Goal: Transaction & Acquisition: Obtain resource

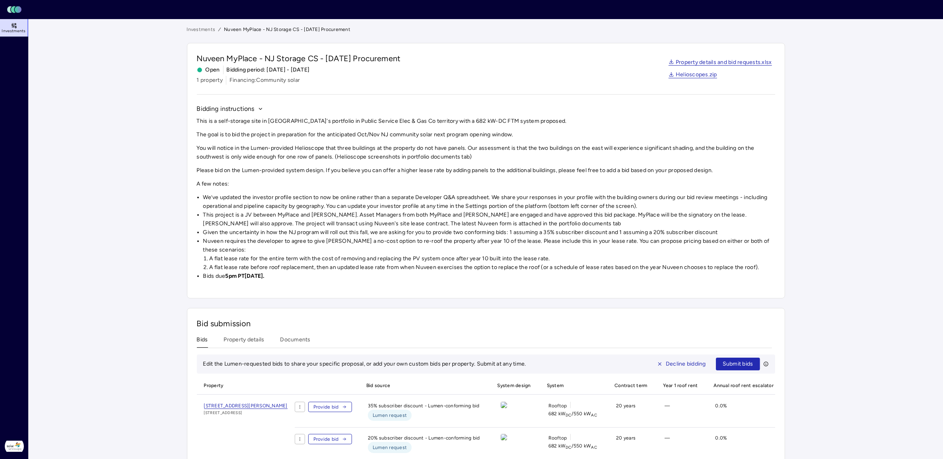
click at [200, 27] on link "Investments" at bounding box center [201, 29] width 29 height 8
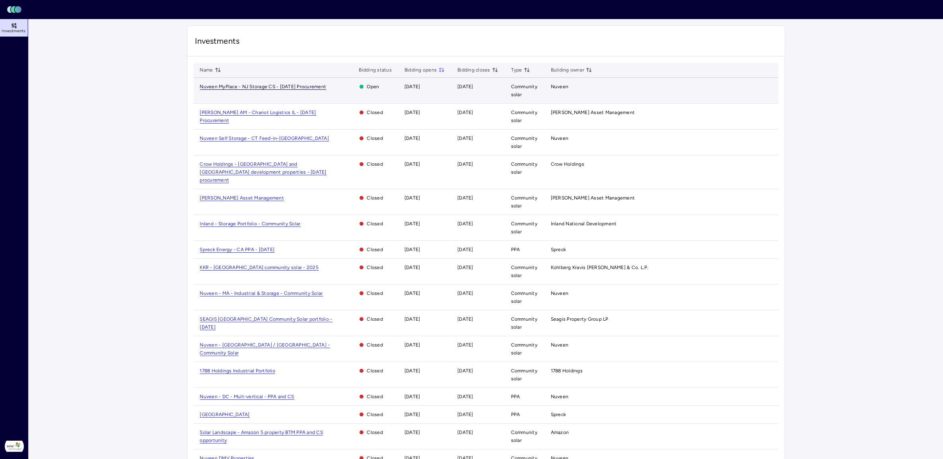
click at [249, 87] on span "Nuveen MyPlace - NJ Storage CS - [DATE] Procurement" at bounding box center [263, 87] width 126 height 6
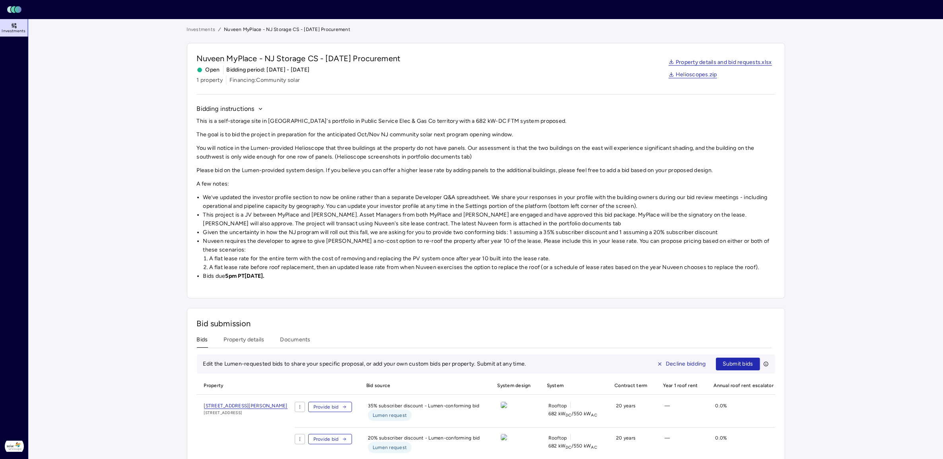
click at [130, 194] on main "Investments Nuveen MyPlace - NJ Storage CS - July 2025 Procurement Nuveen MyPla…" at bounding box center [486, 318] width 914 height 598
